Goal: Entertainment & Leisure: Consume media (video, audio)

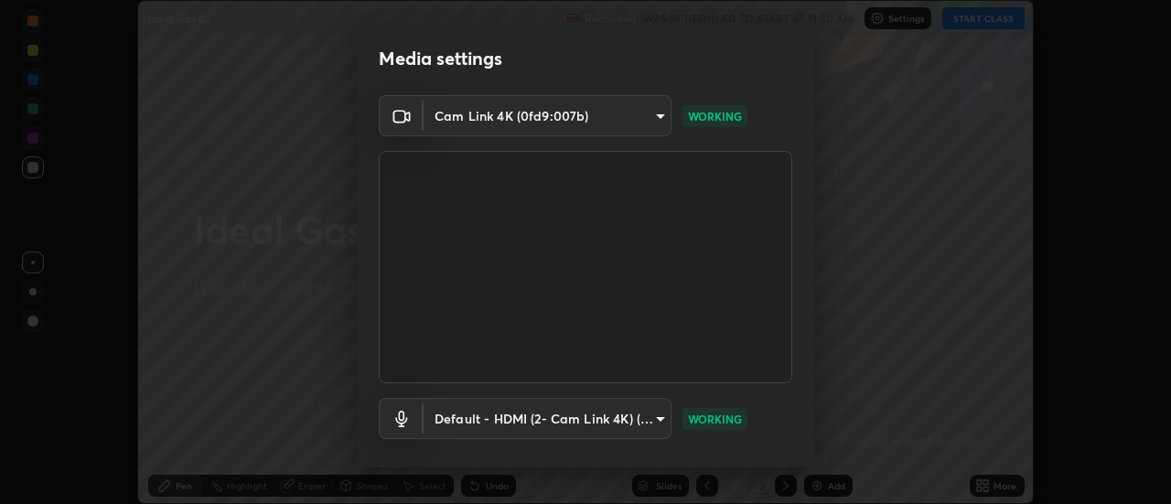
scroll to position [96, 0]
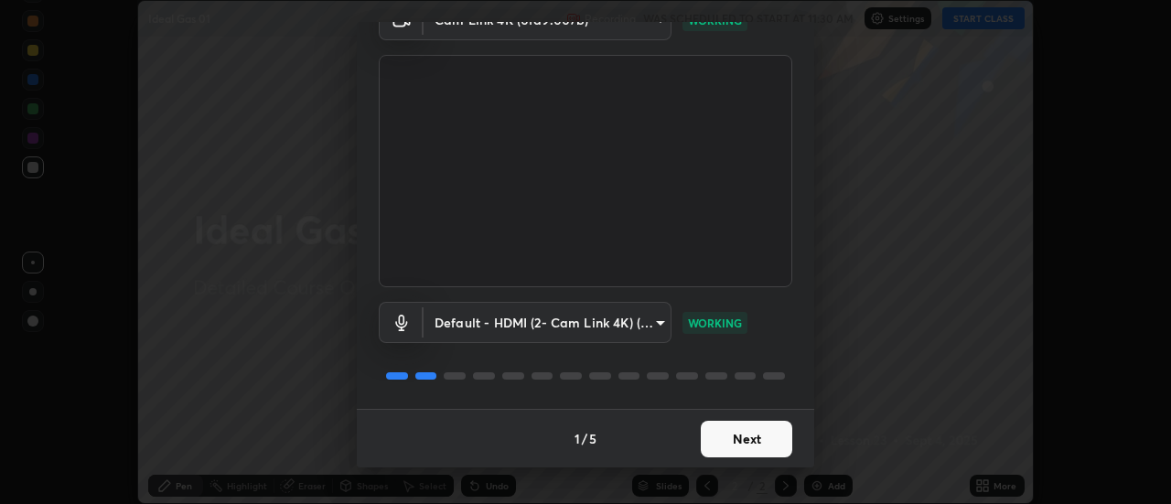
click at [747, 438] on button "Next" at bounding box center [746, 439] width 91 height 37
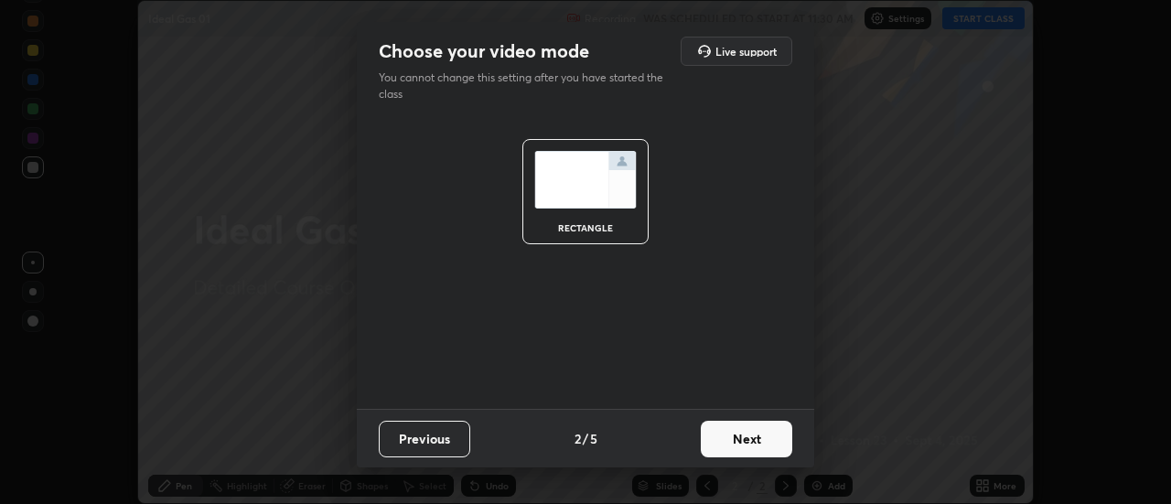
scroll to position [0, 0]
click at [756, 440] on button "Next" at bounding box center [746, 439] width 91 height 37
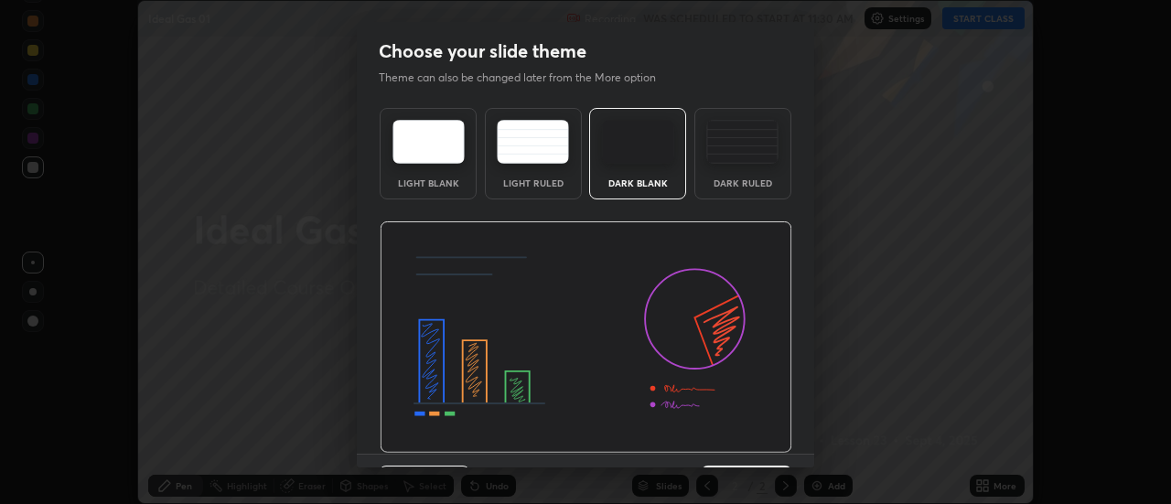
click at [763, 442] on img at bounding box center [586, 337] width 413 height 232
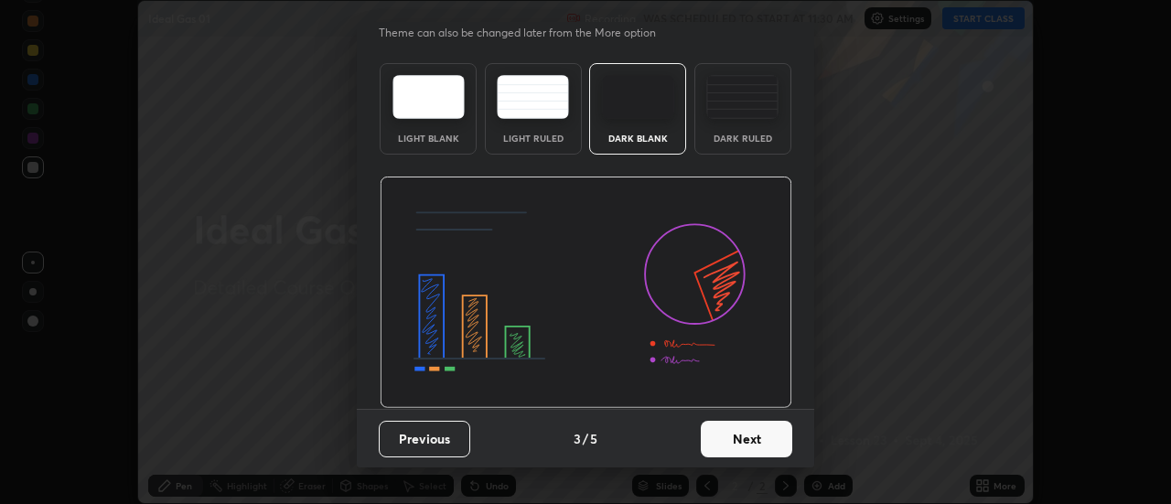
click at [760, 436] on button "Next" at bounding box center [746, 439] width 91 height 37
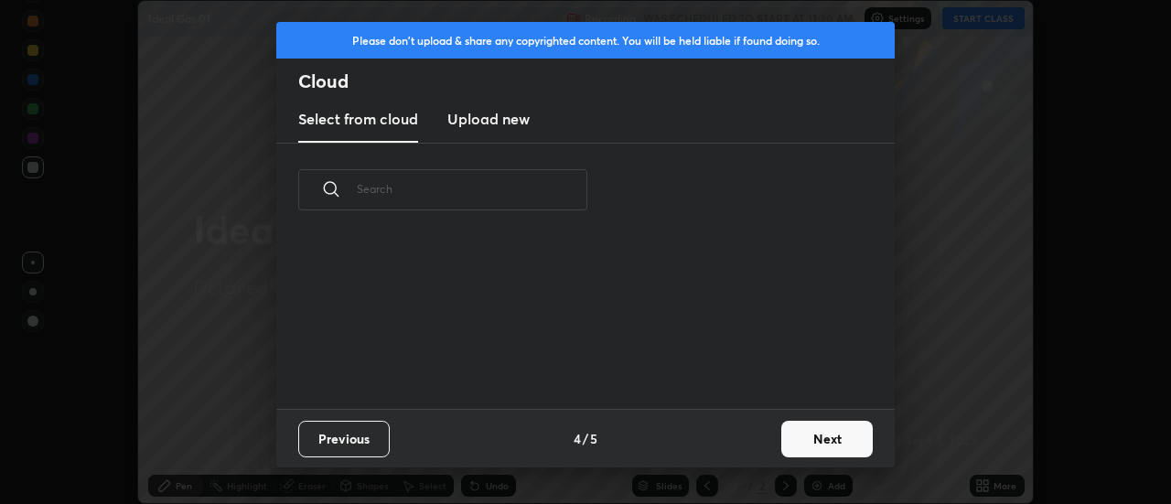
scroll to position [0, 0]
click at [803, 441] on button "Next" at bounding box center [826, 439] width 91 height 37
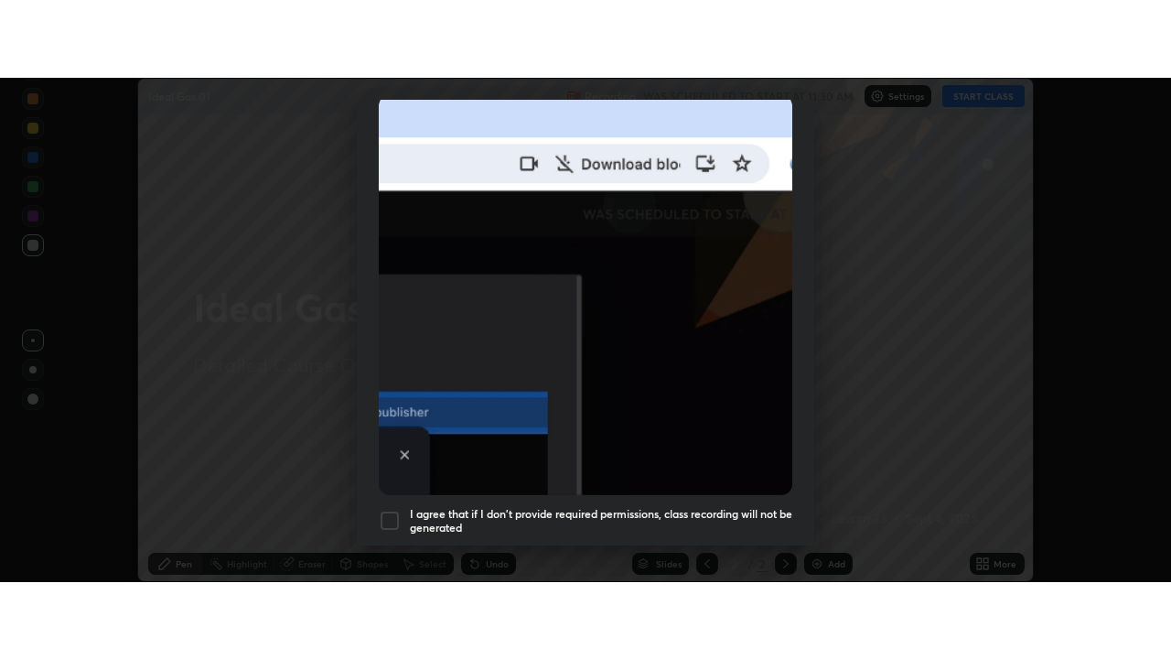
scroll to position [469, 0]
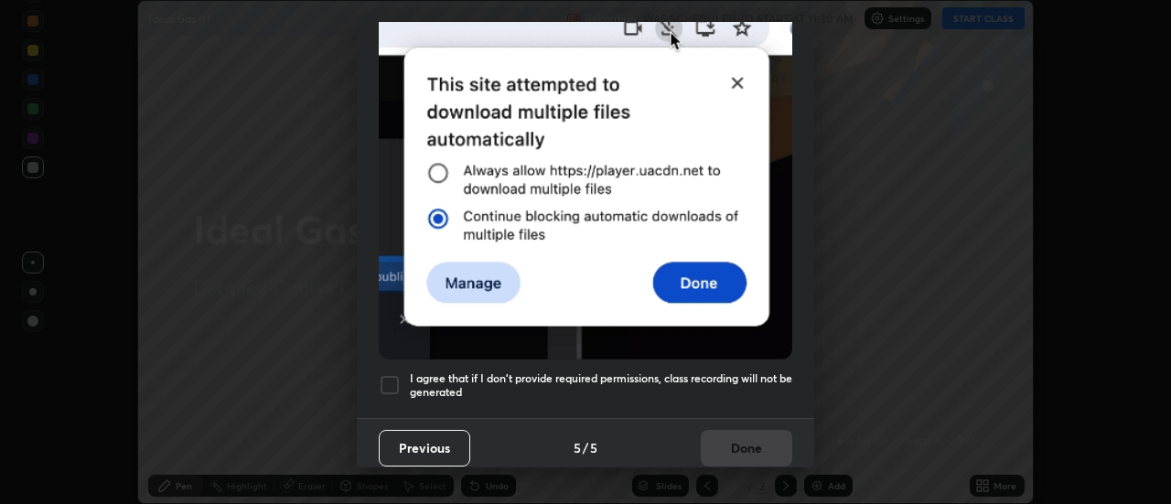
click at [399, 374] on div at bounding box center [390, 385] width 22 height 22
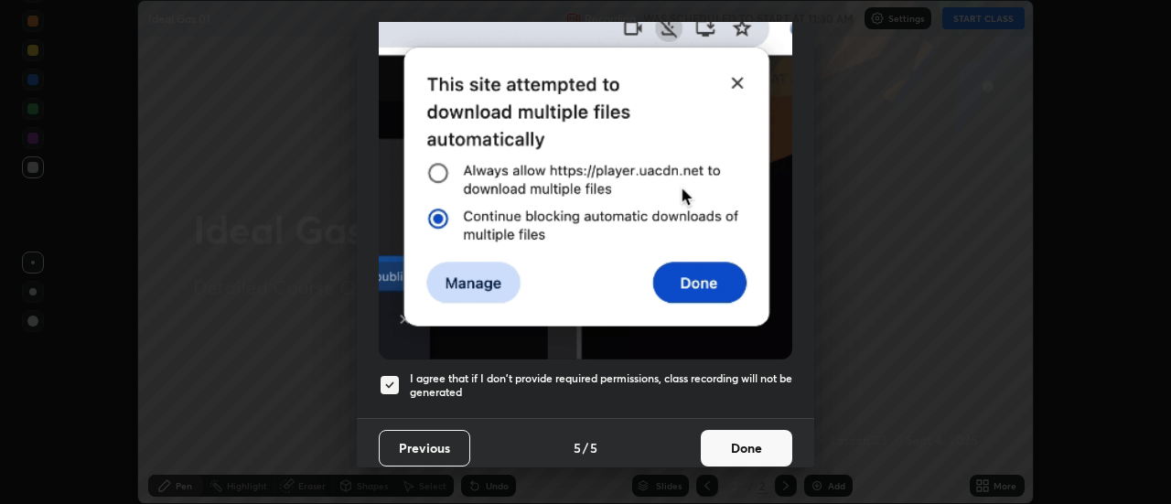
click at [717, 436] on button "Done" at bounding box center [746, 448] width 91 height 37
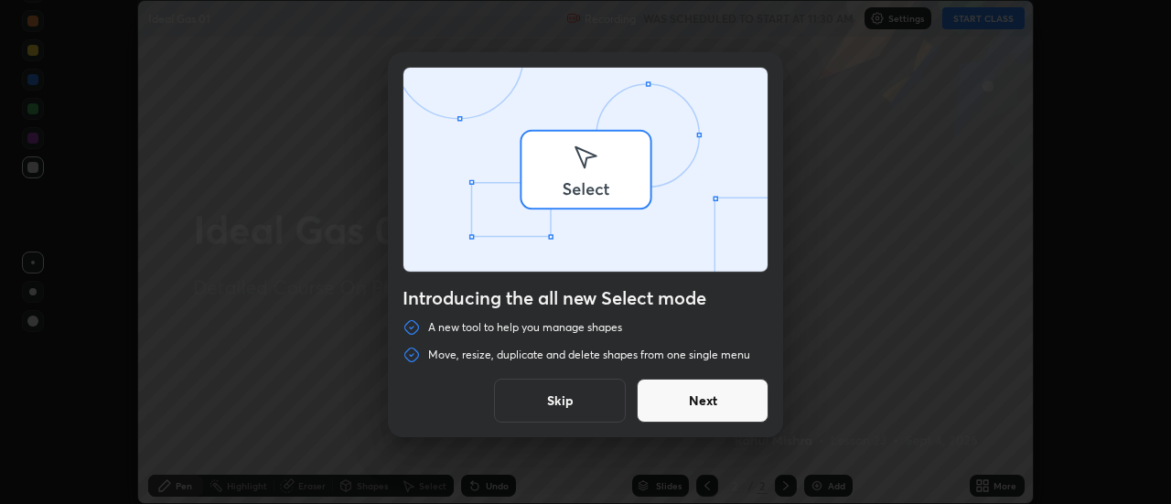
click at [962, 22] on div "Introducing the all new Select mode A new tool to help you manage shapes Move, …" at bounding box center [585, 252] width 1171 height 504
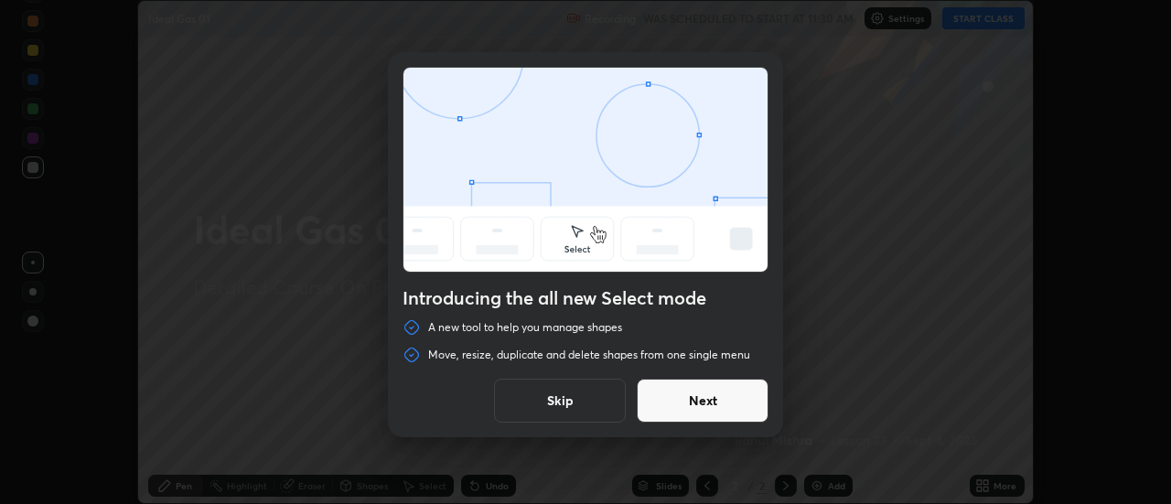
click at [559, 405] on button "Skip" at bounding box center [560, 401] width 132 height 44
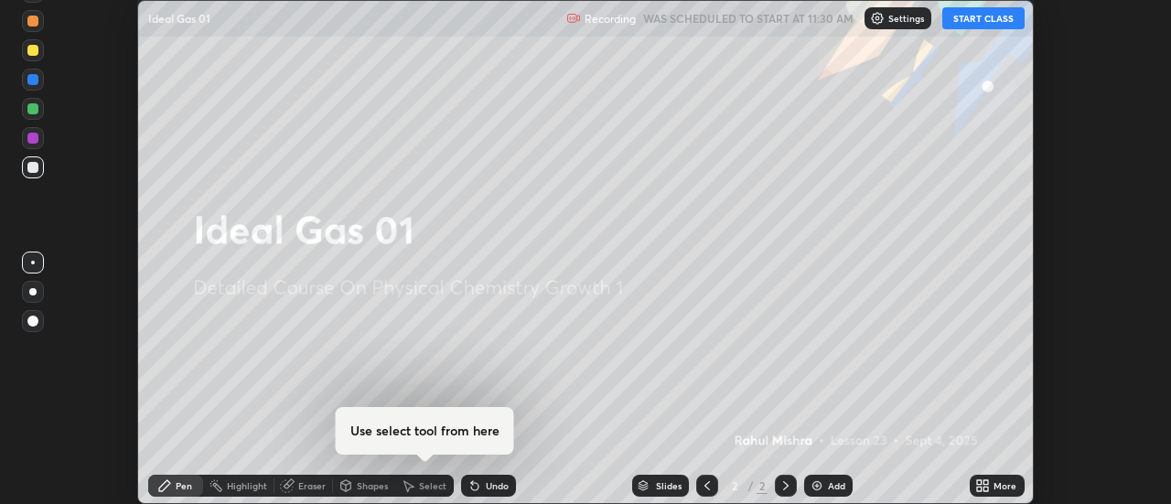
click at [958, 22] on button "START CLASS" at bounding box center [983, 18] width 82 height 22
click at [983, 487] on icon at bounding box center [982, 486] width 15 height 15
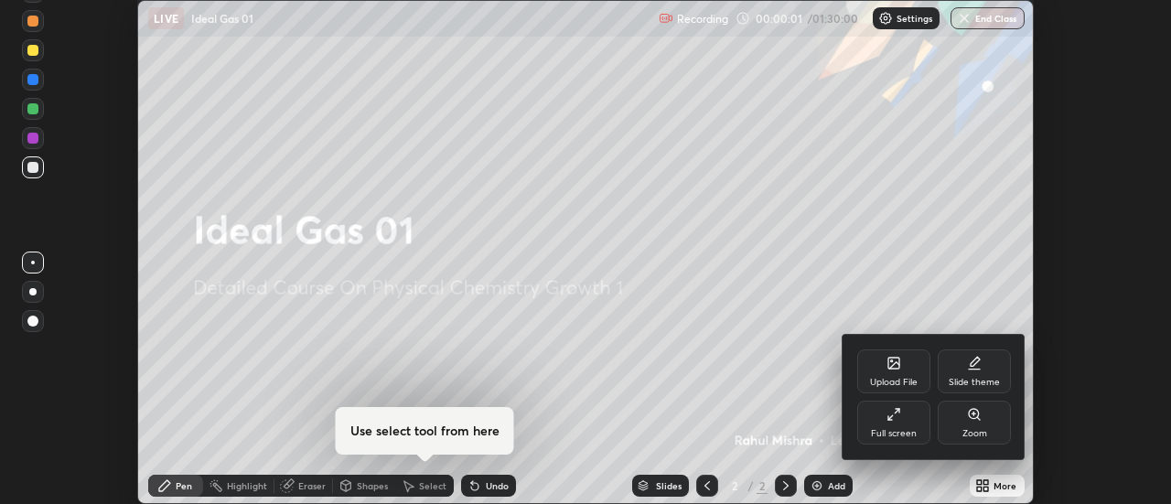
click at [898, 422] on div "Full screen" at bounding box center [893, 423] width 73 height 44
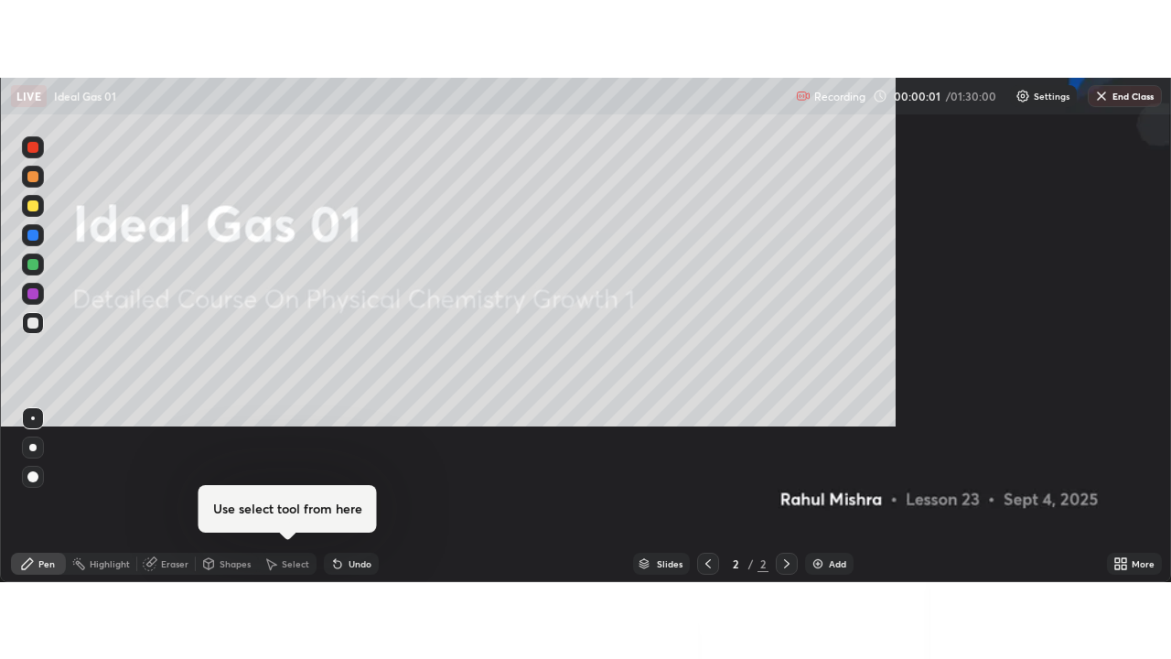
scroll to position [659, 1171]
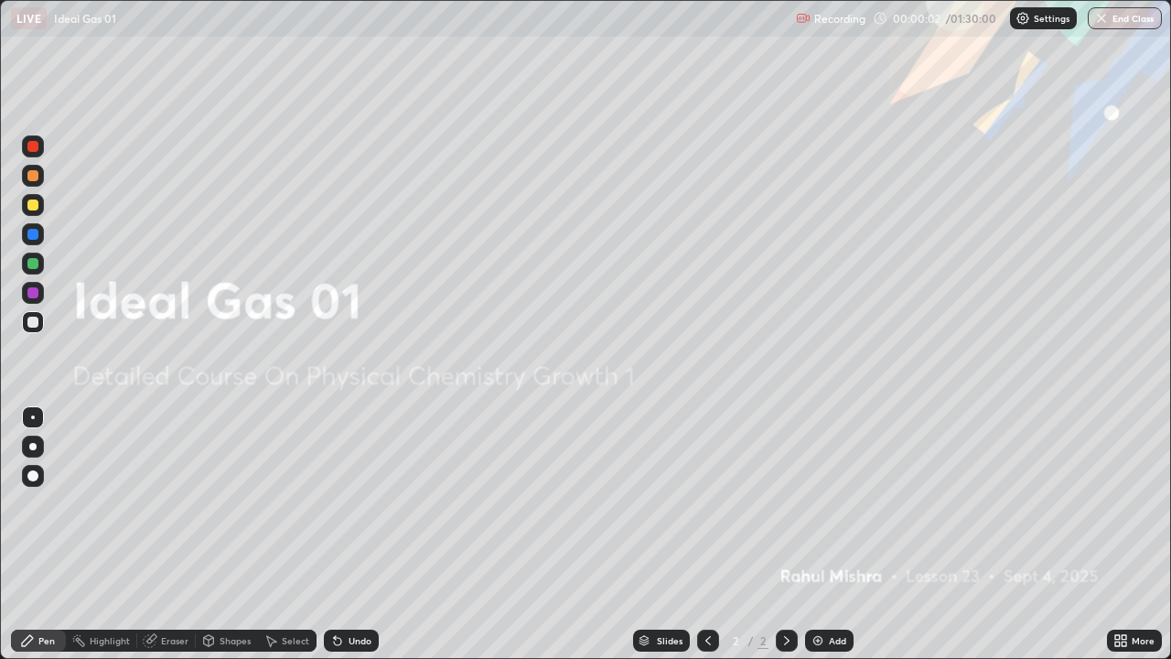
click at [814, 503] on div "Add" at bounding box center [829, 641] width 48 height 22
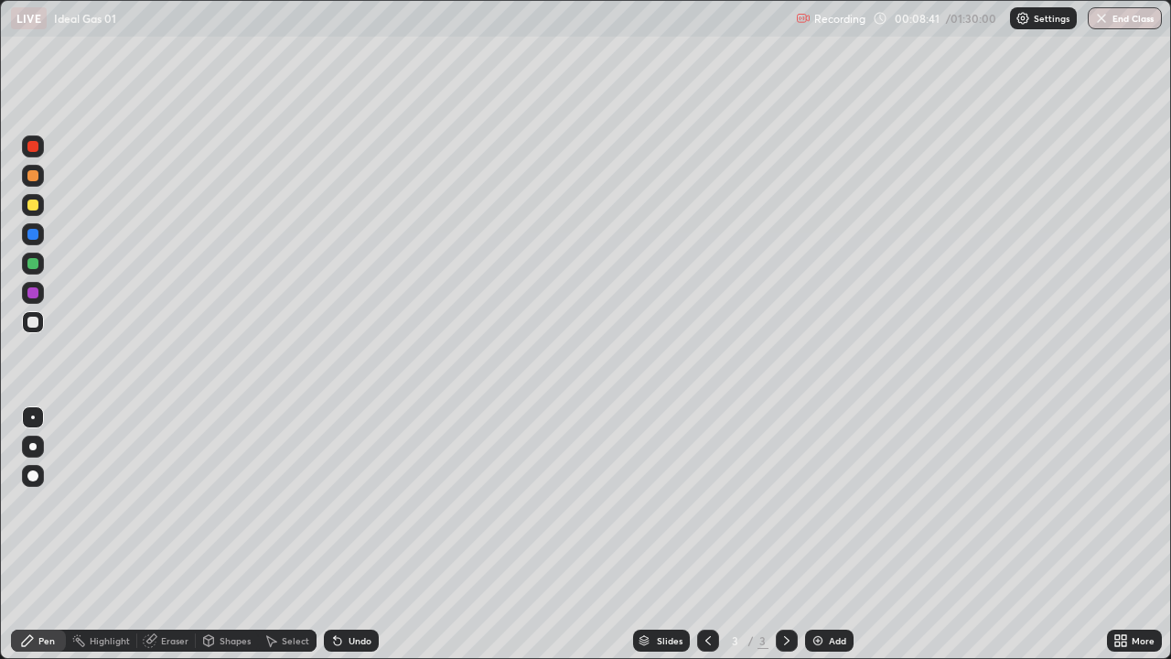
click at [819, 503] on img at bounding box center [818, 640] width 15 height 15
click at [704, 503] on icon at bounding box center [708, 640] width 15 height 15
click at [786, 503] on icon at bounding box center [787, 640] width 15 height 15
click at [817, 503] on img at bounding box center [818, 640] width 15 height 15
click at [827, 503] on div "Add" at bounding box center [829, 641] width 48 height 22
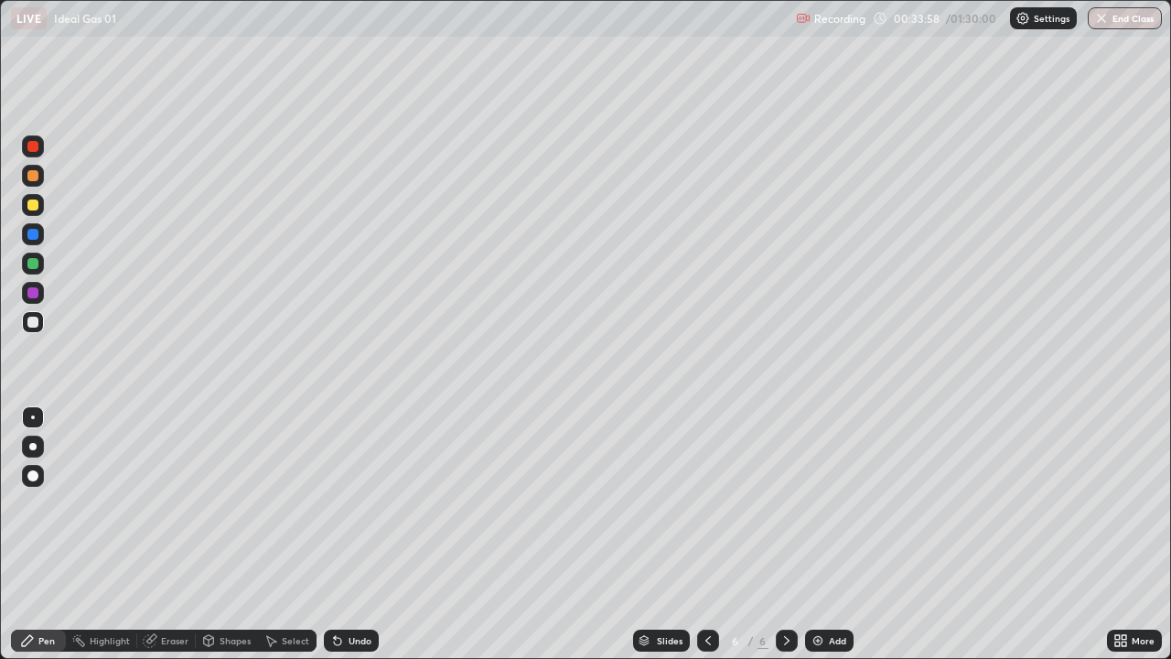
click at [813, 503] on img at bounding box center [818, 640] width 15 height 15
click at [334, 503] on icon at bounding box center [335, 637] width 2 height 2
click at [817, 503] on img at bounding box center [818, 640] width 15 height 15
click at [33, 323] on div at bounding box center [32, 322] width 11 height 11
click at [334, 503] on icon at bounding box center [335, 637] width 2 height 2
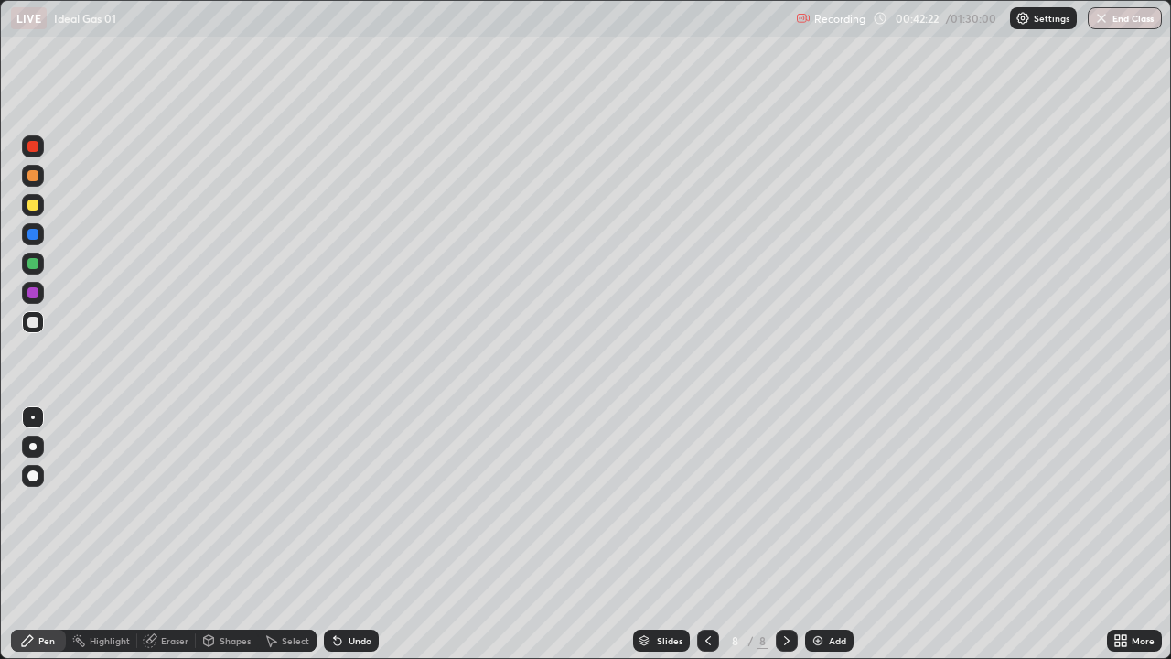
click at [335, 503] on icon at bounding box center [337, 640] width 15 height 15
click at [334, 503] on icon at bounding box center [335, 637] width 2 height 2
click at [32, 271] on div at bounding box center [33, 264] width 22 height 22
click at [343, 503] on div "Undo" at bounding box center [351, 641] width 55 height 22
click at [33, 320] on div at bounding box center [32, 322] width 11 height 11
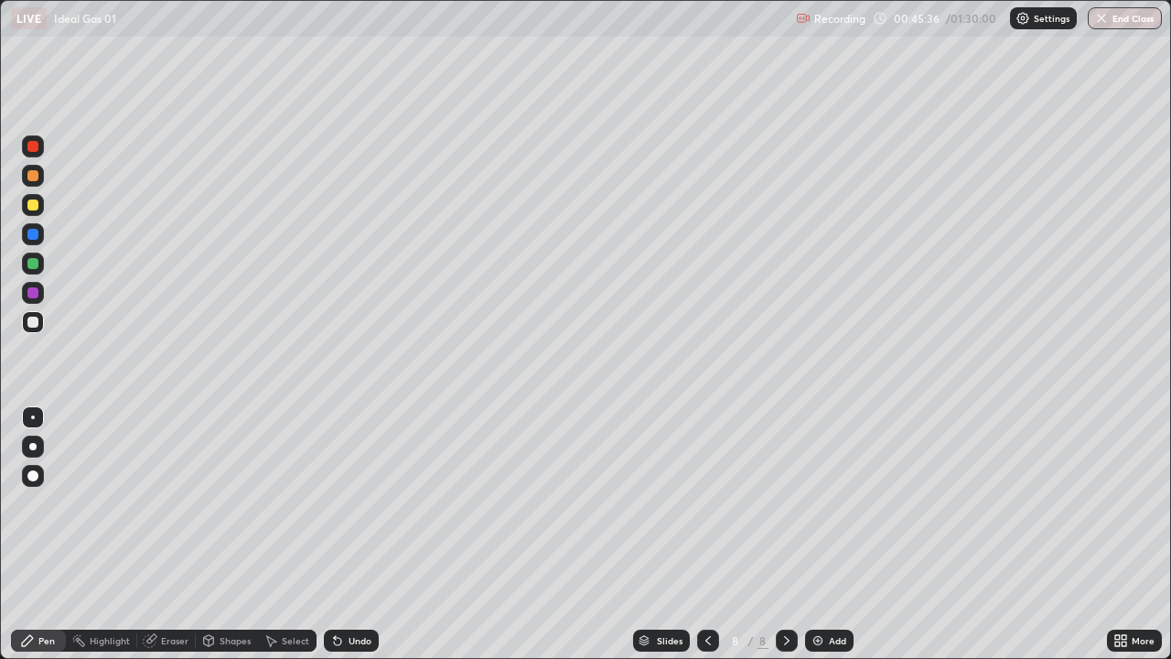
click at [39, 270] on div at bounding box center [33, 264] width 22 height 22
click at [819, 503] on img at bounding box center [818, 640] width 15 height 15
click at [32, 322] on div at bounding box center [32, 322] width 11 height 11
click at [37, 268] on div at bounding box center [33, 264] width 22 height 22
click at [349, 503] on div "Undo" at bounding box center [360, 640] width 23 height 9
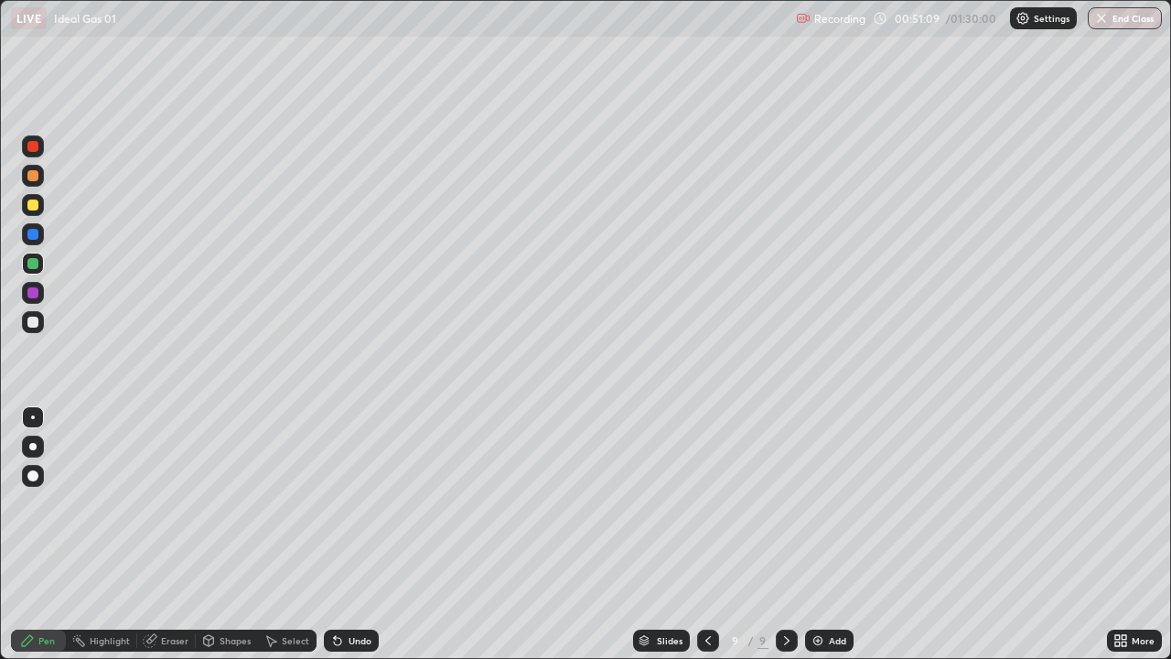
click at [178, 503] on div "Eraser" at bounding box center [174, 640] width 27 height 9
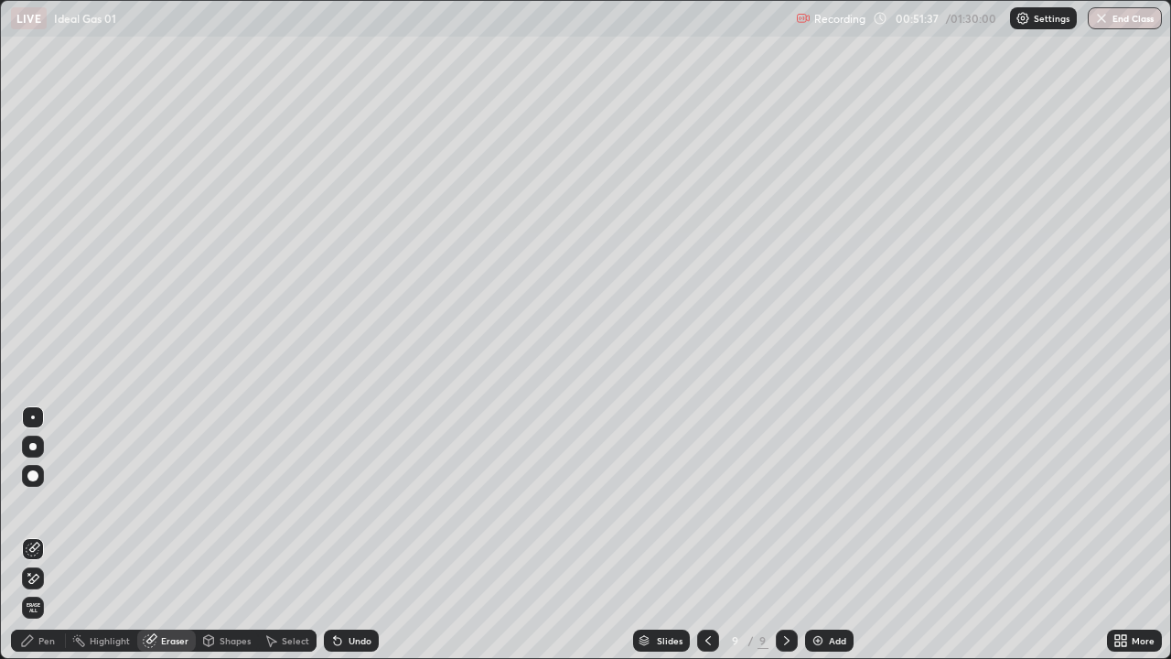
click at [50, 503] on div "Pen" at bounding box center [46, 640] width 16 height 9
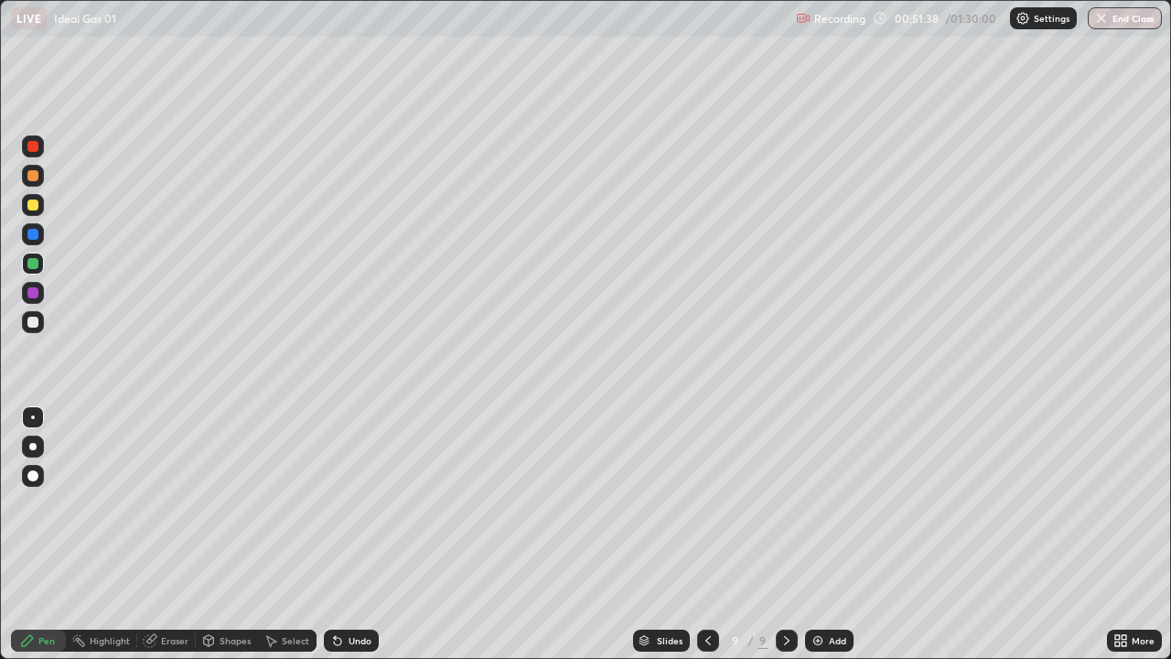
click at [37, 243] on div at bounding box center [33, 234] width 22 height 22
click at [38, 265] on div at bounding box center [32, 263] width 11 height 11
click at [814, 503] on img at bounding box center [818, 640] width 15 height 15
click at [34, 206] on div at bounding box center [32, 204] width 11 height 11
click at [38, 264] on div at bounding box center [32, 263] width 11 height 11
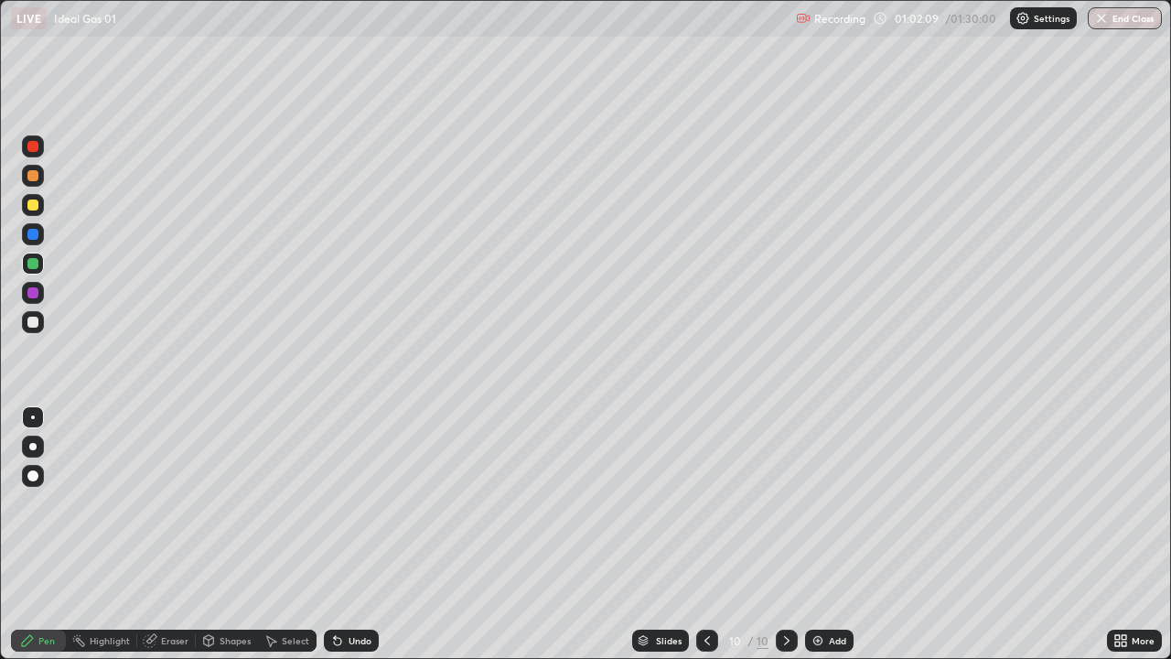
click at [43, 214] on div at bounding box center [33, 204] width 22 height 29
click at [707, 503] on icon at bounding box center [707, 640] width 15 height 15
click at [784, 503] on icon at bounding box center [786, 640] width 5 height 9
click at [33, 266] on div at bounding box center [32, 263] width 11 height 11
click at [179, 503] on div "Eraser" at bounding box center [174, 640] width 27 height 9
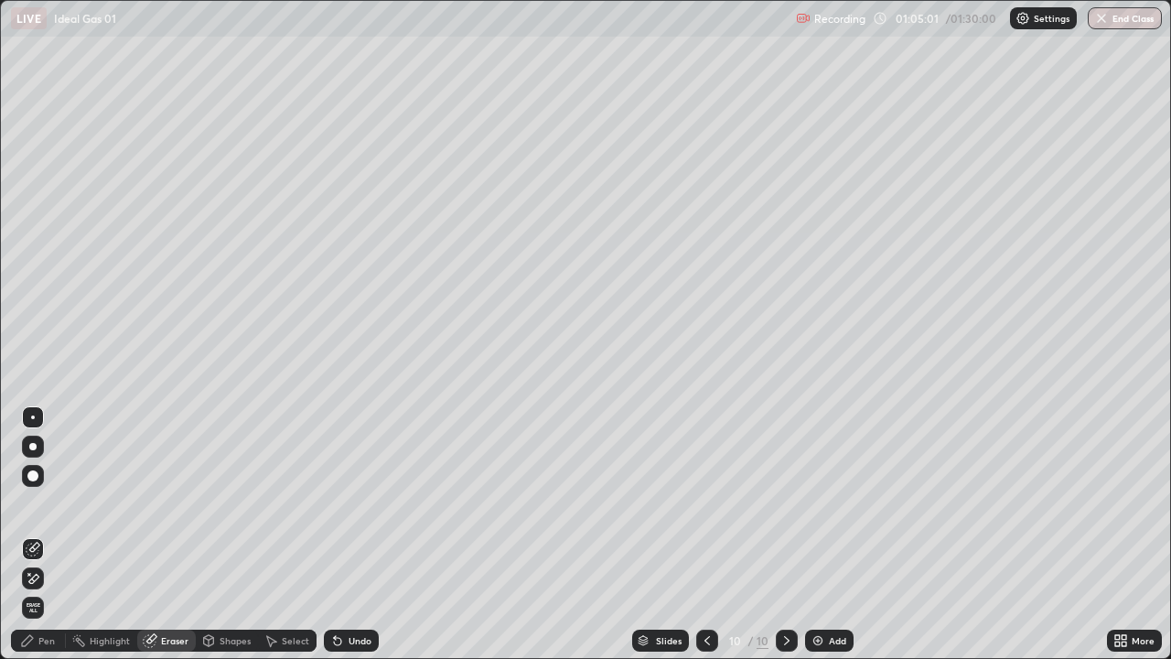
click at [43, 503] on div "Pen" at bounding box center [38, 641] width 55 height 22
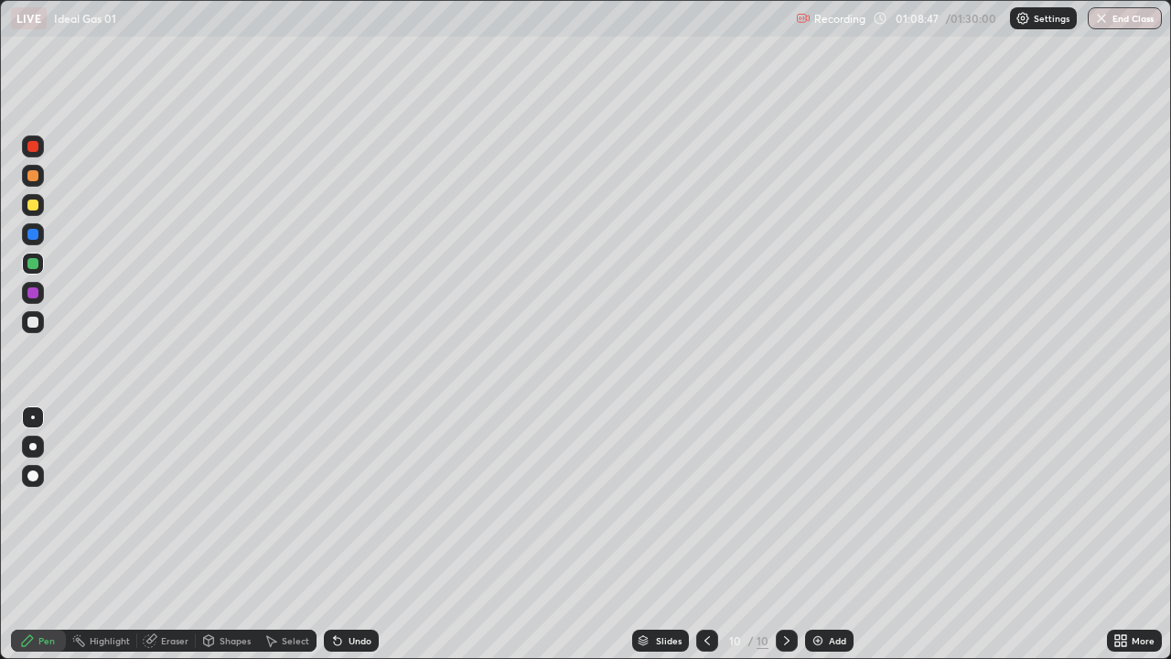
click at [28, 325] on div at bounding box center [32, 322] width 11 height 11
click at [811, 503] on img at bounding box center [818, 640] width 15 height 15
click at [34, 262] on div at bounding box center [32, 263] width 11 height 11
click at [33, 323] on div at bounding box center [32, 322] width 11 height 11
click at [706, 503] on icon at bounding box center [708, 640] width 15 height 15
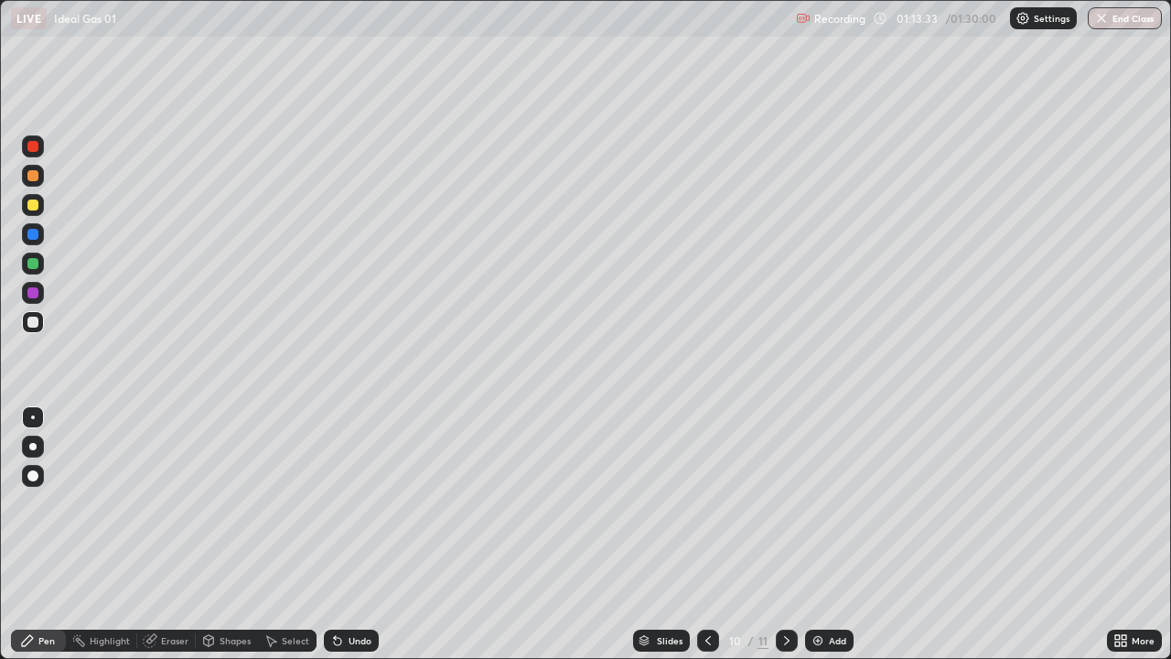
click at [787, 503] on icon at bounding box center [786, 640] width 5 height 9
click at [710, 503] on div at bounding box center [708, 640] width 22 height 37
click at [705, 503] on icon at bounding box center [708, 640] width 15 height 15
click at [787, 503] on icon at bounding box center [787, 640] width 15 height 15
click at [784, 503] on icon at bounding box center [786, 640] width 5 height 9
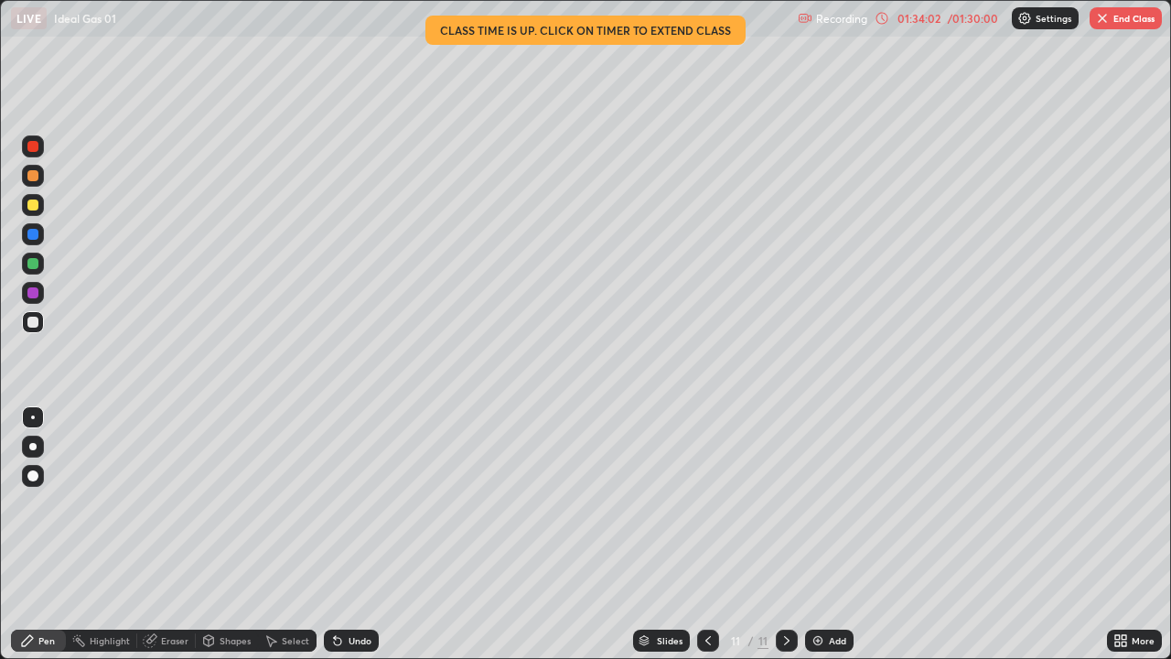
click at [1128, 27] on button "End Class" at bounding box center [1126, 18] width 72 height 22
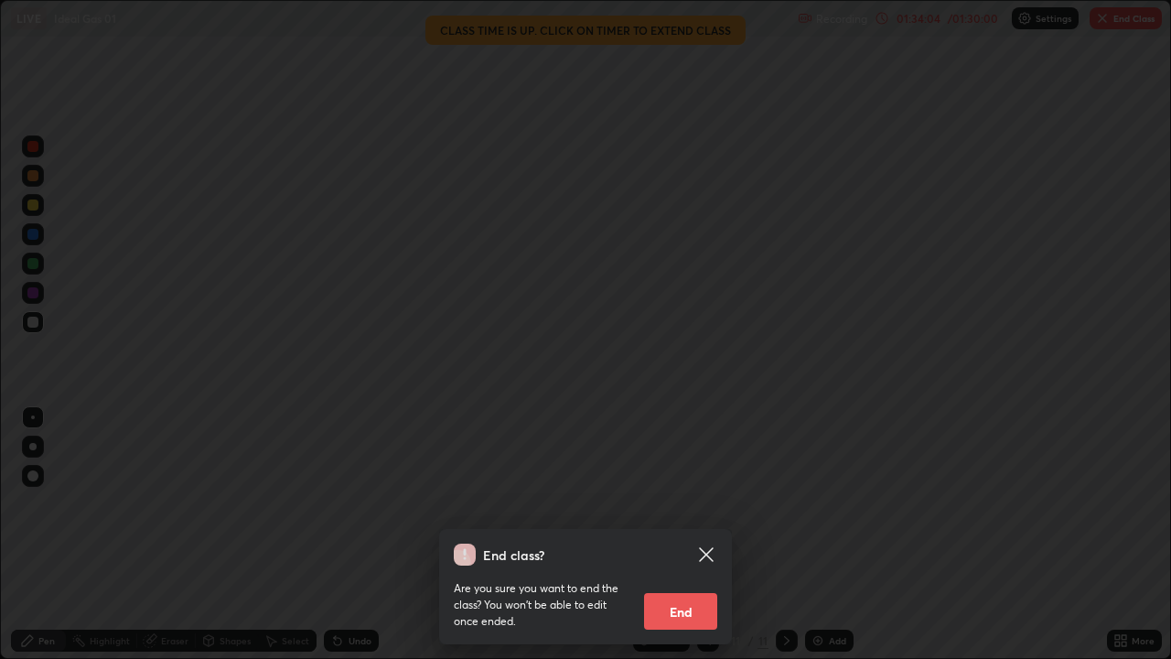
click at [694, 503] on button "End" at bounding box center [680, 611] width 73 height 37
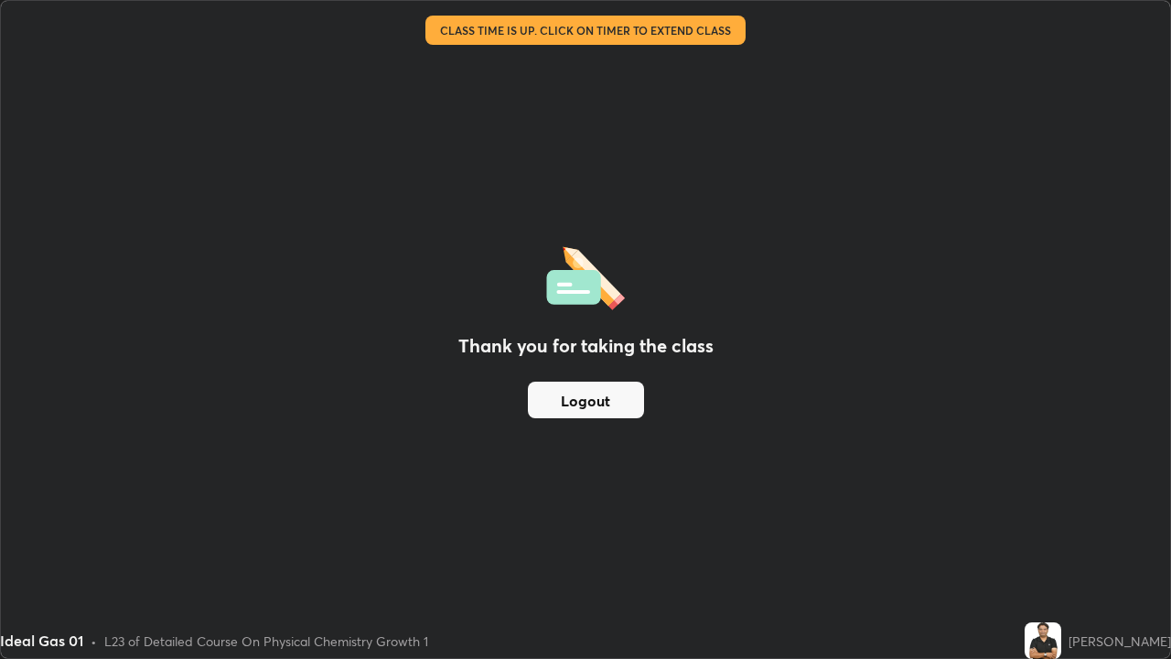
click at [619, 393] on button "Logout" at bounding box center [586, 400] width 116 height 37
